Goal: Participate in discussion: Engage in conversation with other users on a specific topic

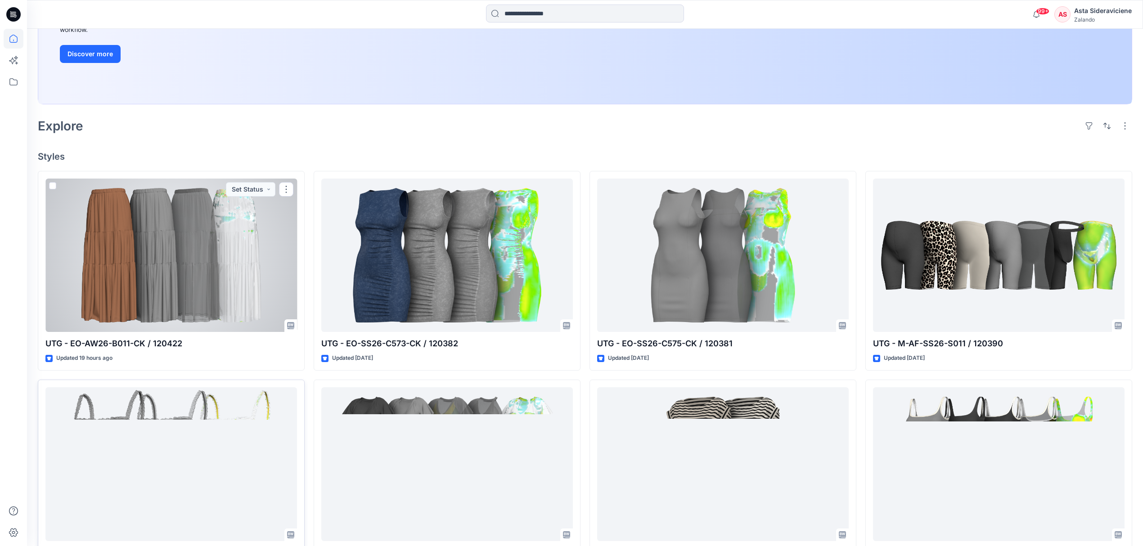
scroll to position [180, 0]
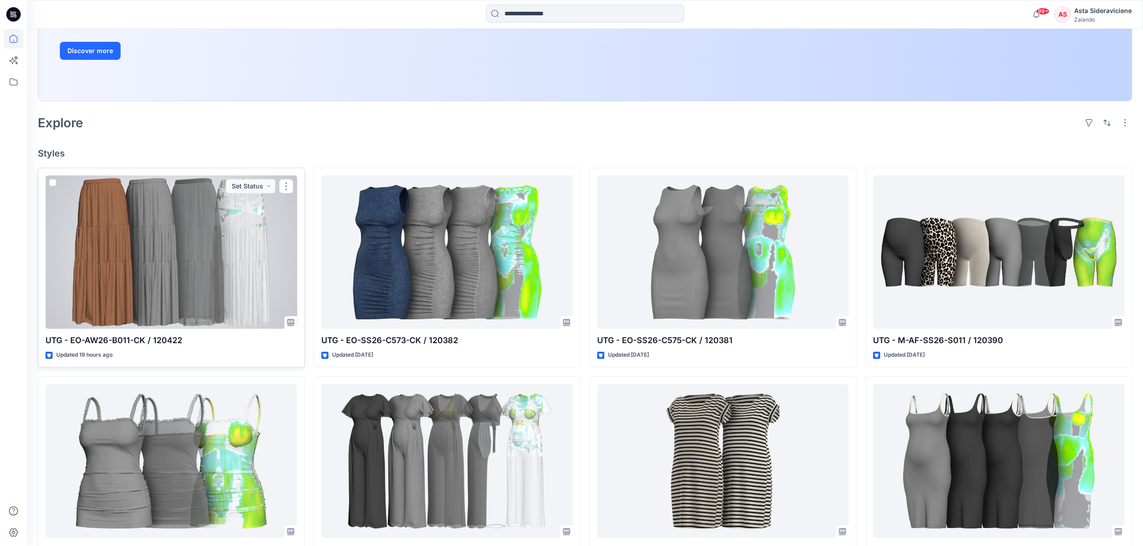
click at [128, 292] on div at bounding box center [171, 252] width 252 height 154
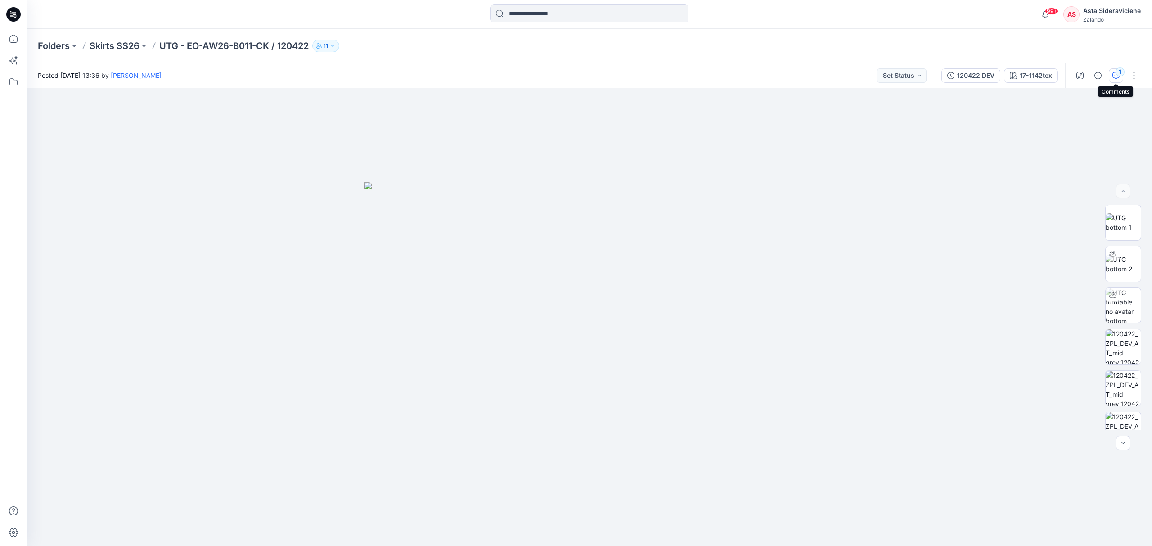
click at [1118, 73] on div "1" at bounding box center [1119, 71] width 9 height 9
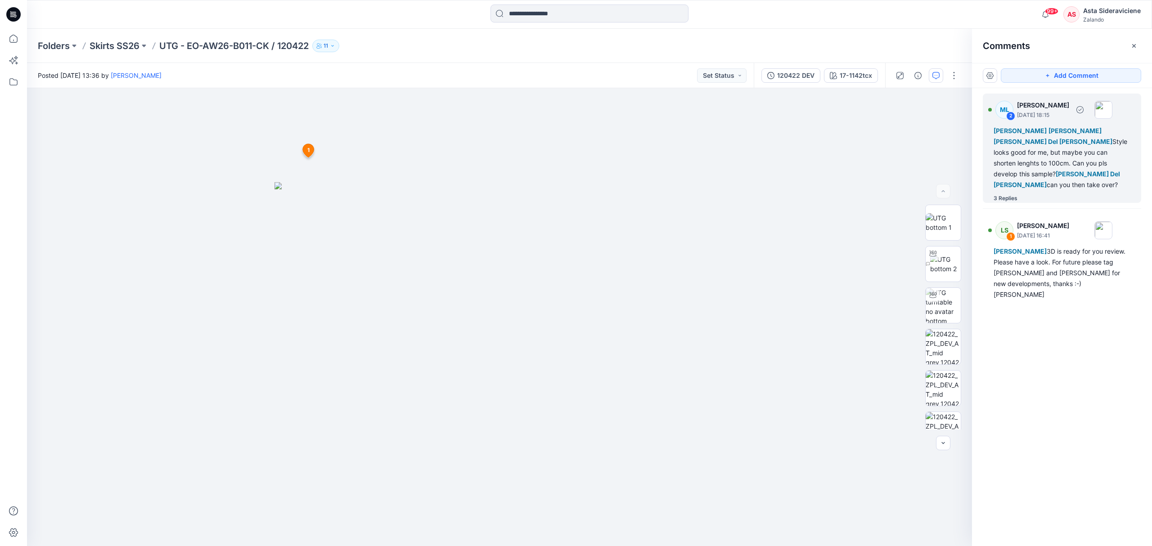
click at [997, 194] on div "3 Replies" at bounding box center [1005, 198] width 24 height 9
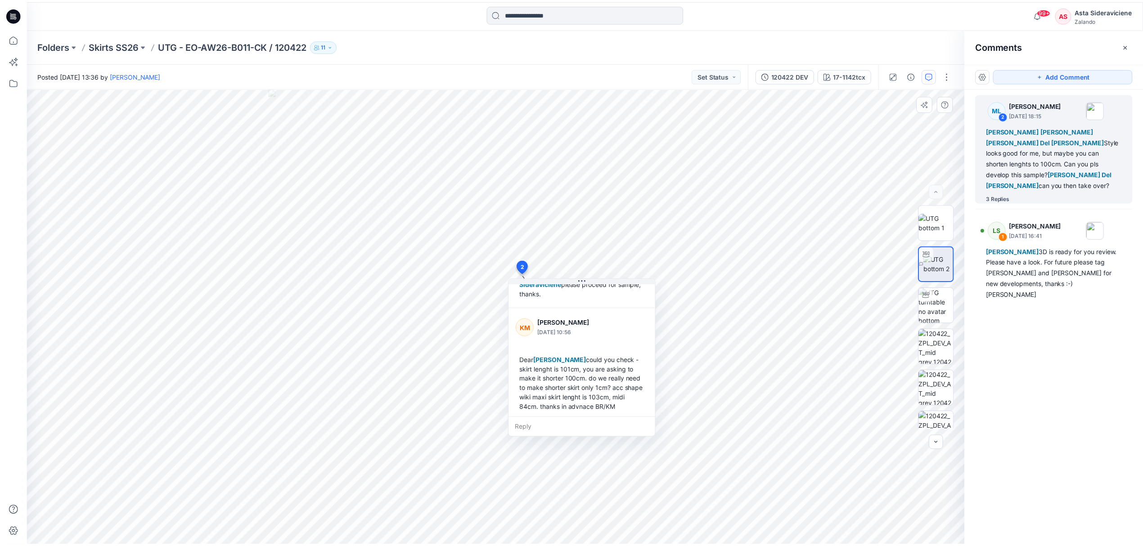
scroll to position [281, 0]
click at [1007, 144] on span "[PERSON_NAME] Del [PERSON_NAME]" at bounding box center [1052, 142] width 119 height 8
click at [1012, 194] on div "3 Replies" at bounding box center [1005, 198] width 24 height 9
drag, startPoint x: 13, startPoint y: 37, endPoint x: 24, endPoint y: 42, distance: 12.9
click at [13, 37] on icon at bounding box center [14, 39] width 20 height 20
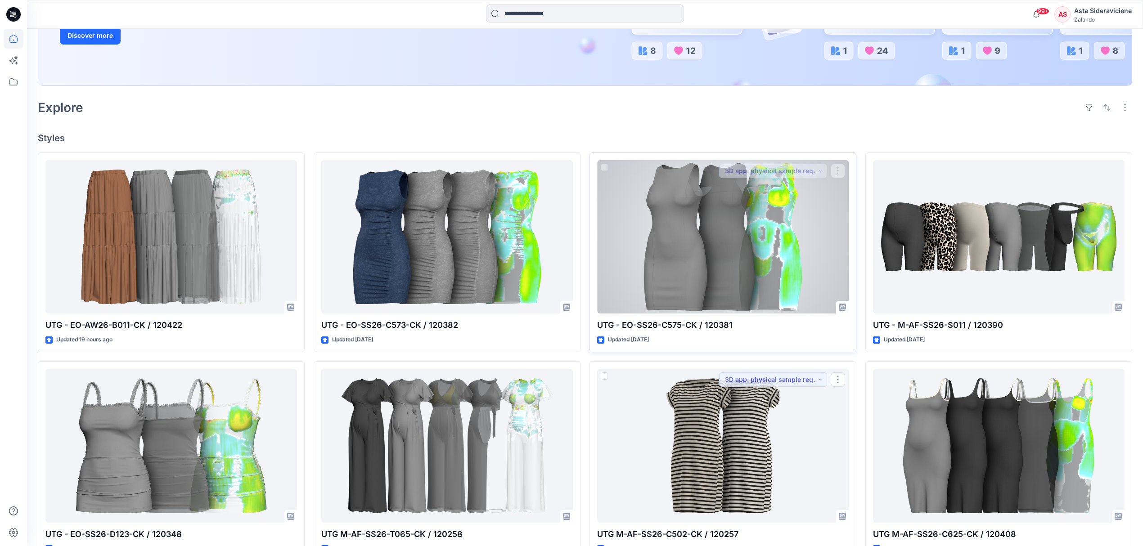
scroll to position [180, 0]
